Goal: Find specific page/section: Find specific page/section

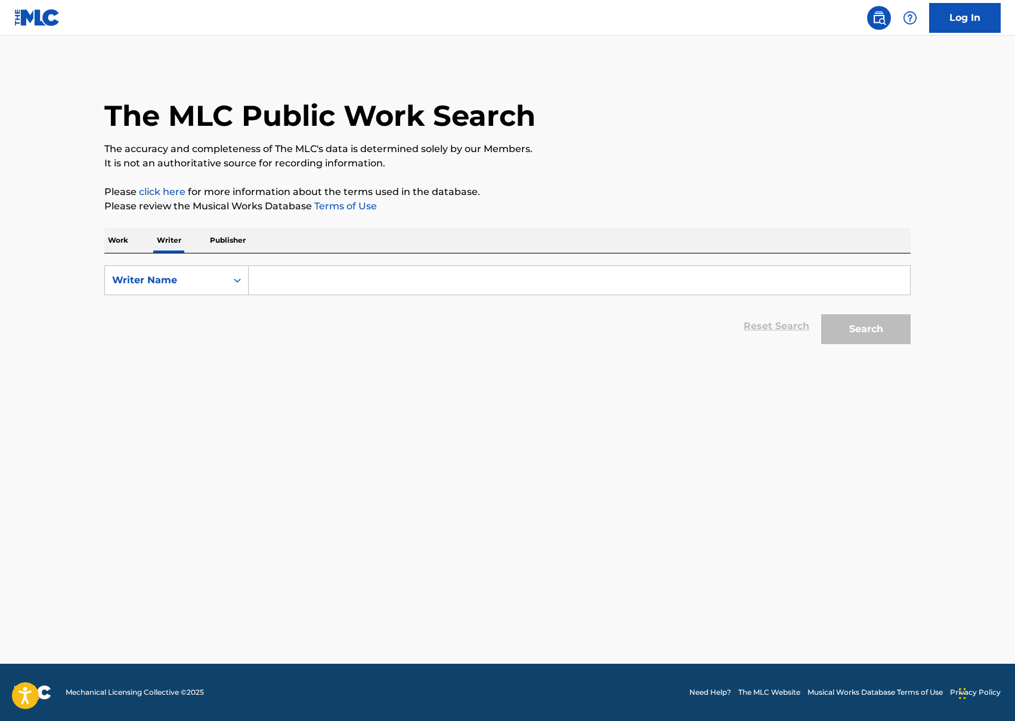
click at [298, 285] on input "Search Form" at bounding box center [579, 280] width 661 height 29
click at [240, 243] on p "Publisher" at bounding box center [227, 240] width 43 height 25
click at [184, 238] on div "Work Writer Publisher" at bounding box center [507, 240] width 806 height 25
click at [169, 237] on p "Writer" at bounding box center [169, 240] width 32 height 25
click at [122, 233] on p "Work" at bounding box center [117, 240] width 27 height 25
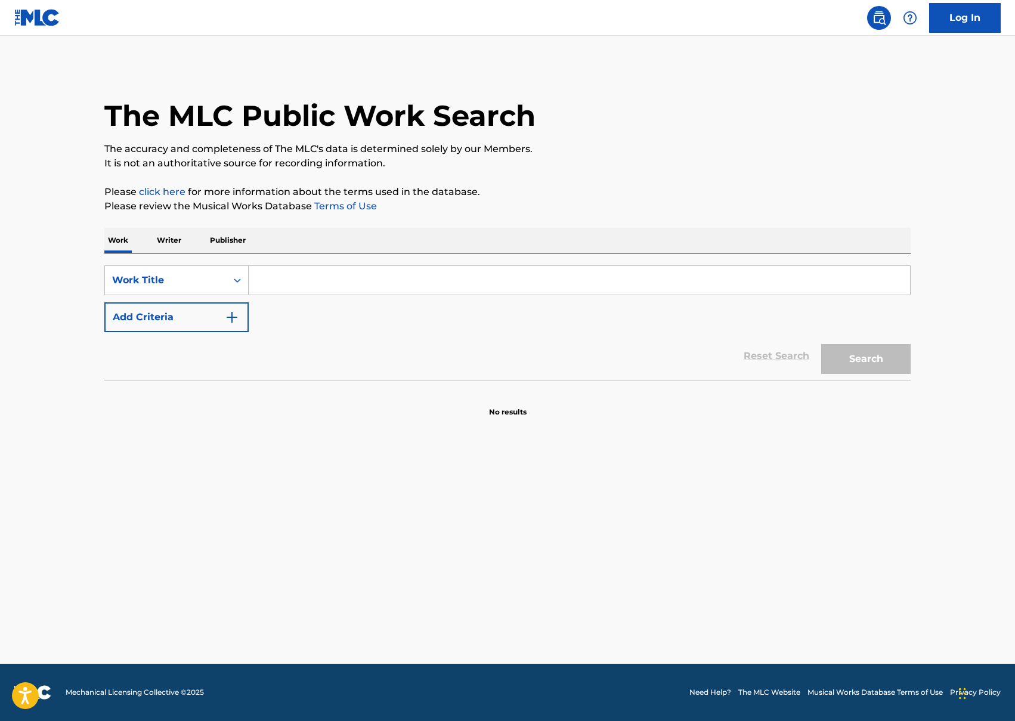
click at [179, 242] on p "Writer" at bounding box center [169, 240] width 32 height 25
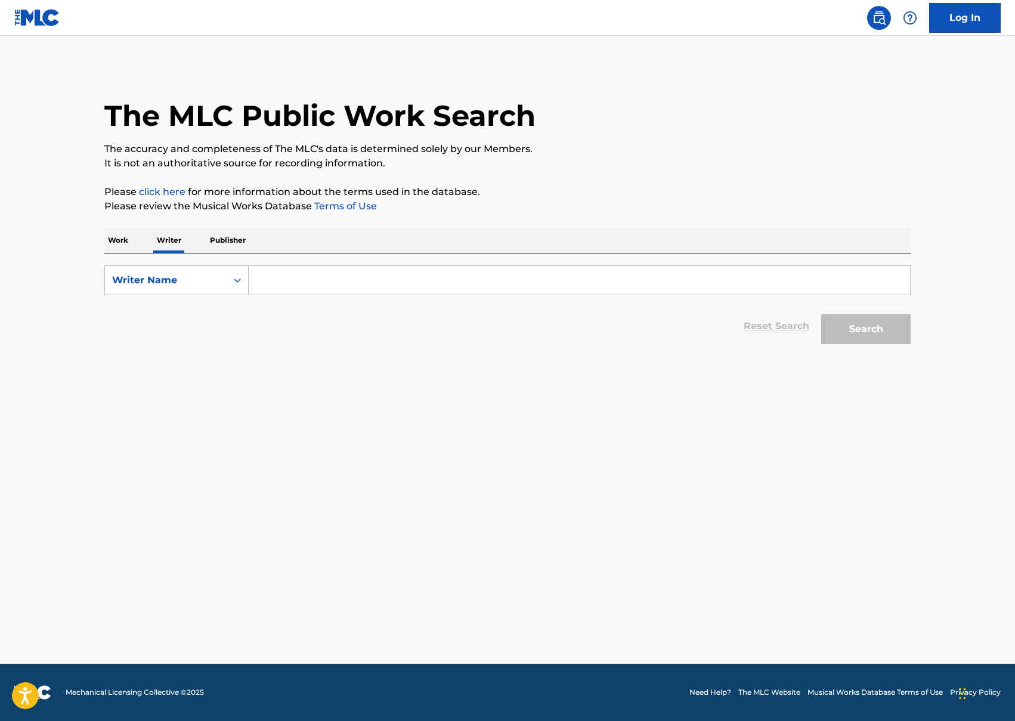
click at [231, 243] on p "Publisher" at bounding box center [227, 240] width 43 height 25
click at [163, 238] on p "Writer" at bounding box center [169, 240] width 32 height 25
click at [208, 276] on div "Writer Name" at bounding box center [165, 280] width 107 height 14
click at [151, 303] on div "Writer IPI" at bounding box center [176, 310] width 143 height 30
click at [199, 284] on div "Writer IPI" at bounding box center [165, 280] width 107 height 14
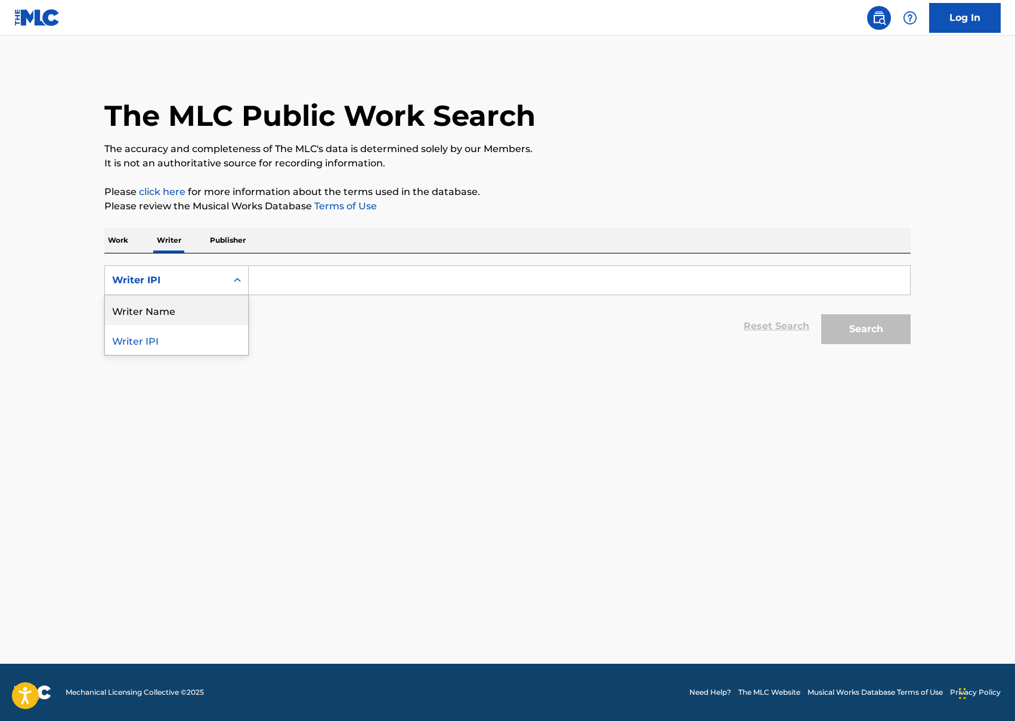
click at [173, 310] on div "Writer Name" at bounding box center [176, 310] width 143 height 30
click at [219, 240] on p "Publisher" at bounding box center [227, 240] width 43 height 25
click at [201, 273] on div "Publisher Name" at bounding box center [166, 280] width 122 height 23
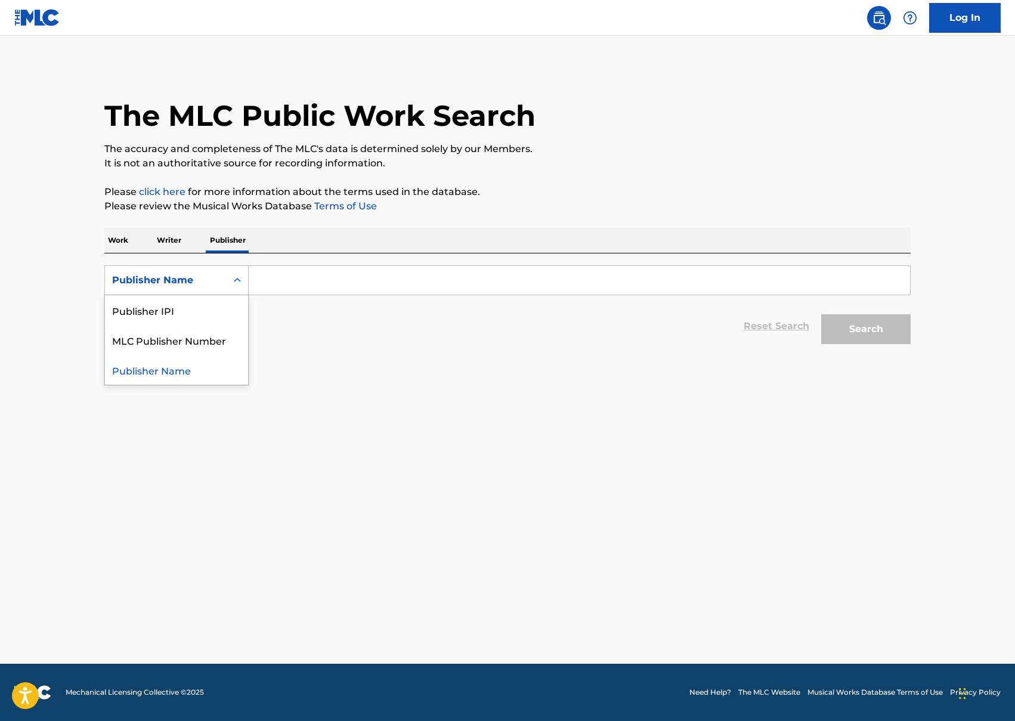
click at [201, 273] on div "Publisher Name" at bounding box center [166, 280] width 122 height 23
click at [165, 248] on p "Writer" at bounding box center [169, 240] width 32 height 25
click at [287, 276] on input "Search Form" at bounding box center [579, 280] width 661 height 29
click at [429, 66] on div "The MLC Public Work Search" at bounding box center [507, 109] width 806 height 87
